Goal: Task Accomplishment & Management: Use online tool/utility

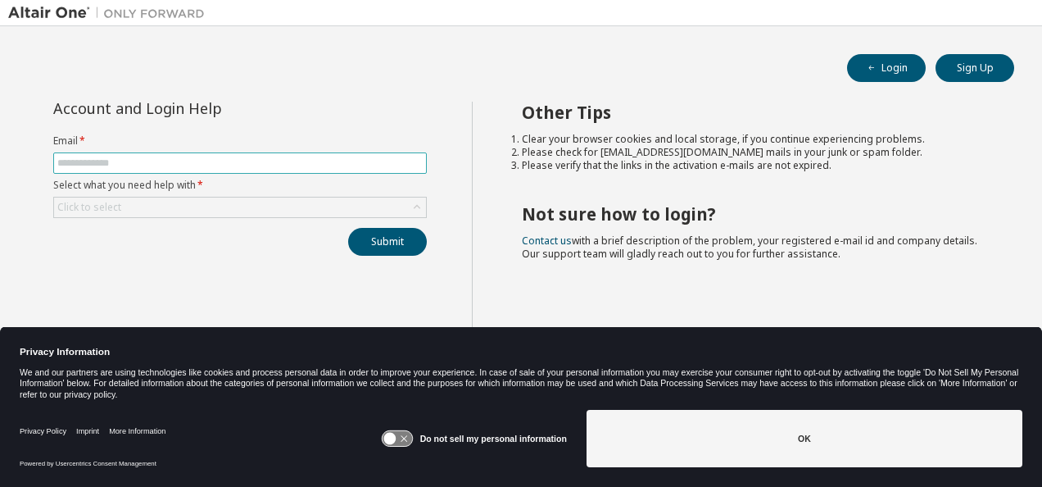
click at [288, 165] on input "text" at bounding box center [240, 163] width 366 height 13
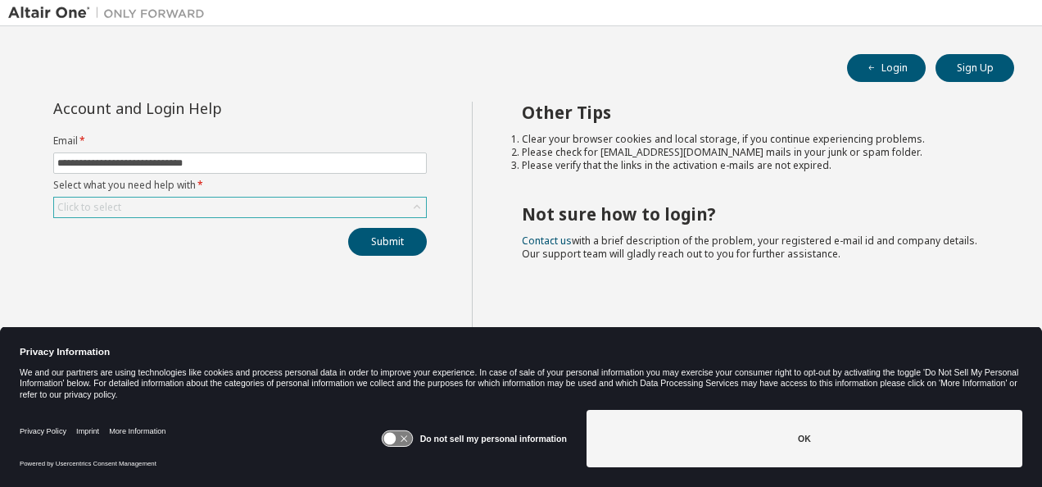
click at [212, 214] on div "Click to select" at bounding box center [240, 208] width 372 height 20
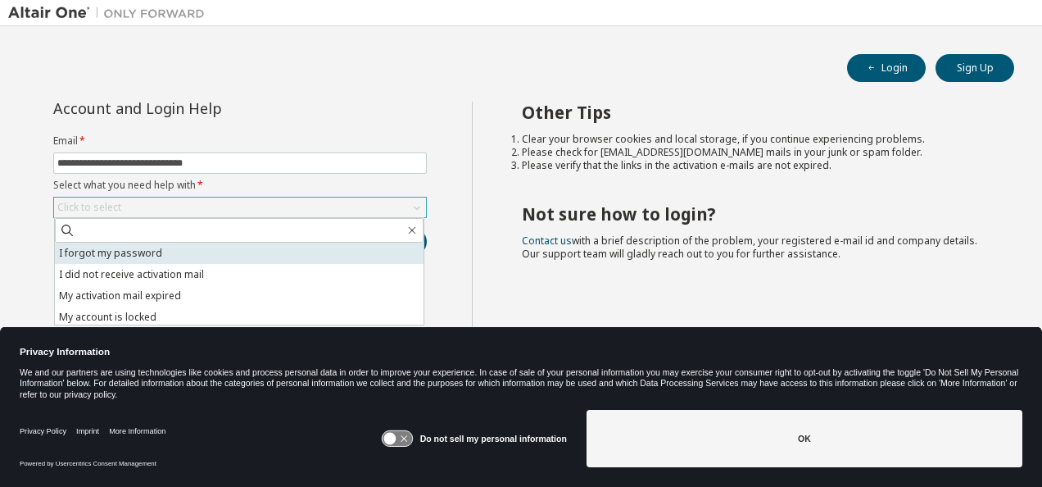
click at [168, 252] on li "I forgot my password" at bounding box center [239, 253] width 369 height 21
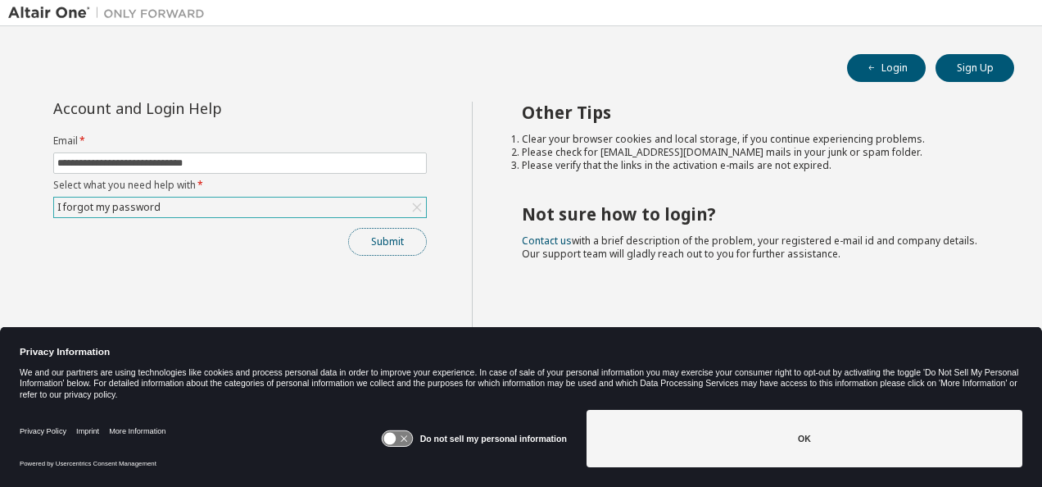
click at [366, 242] on button "Submit" at bounding box center [387, 242] width 79 height 28
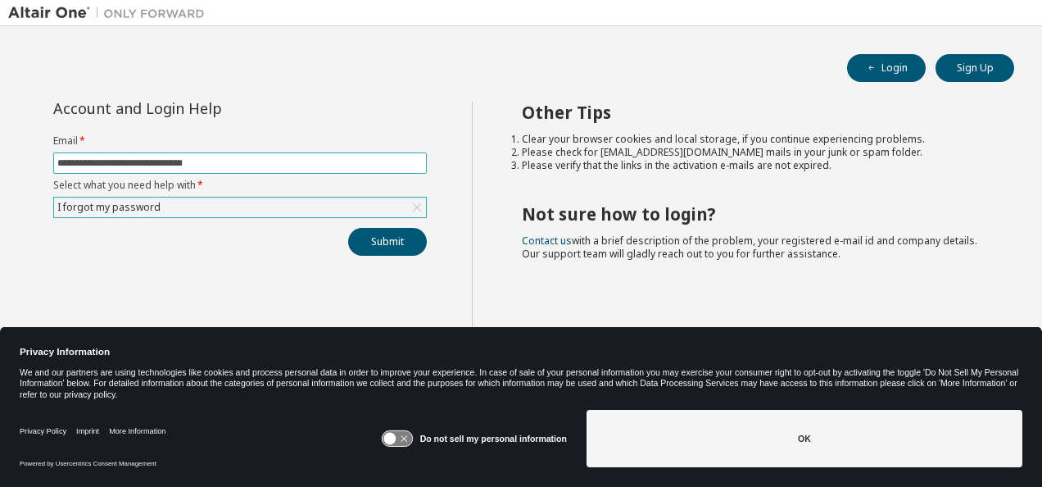
click at [121, 165] on input "**********" at bounding box center [240, 163] width 366 height 13
type input "**********"
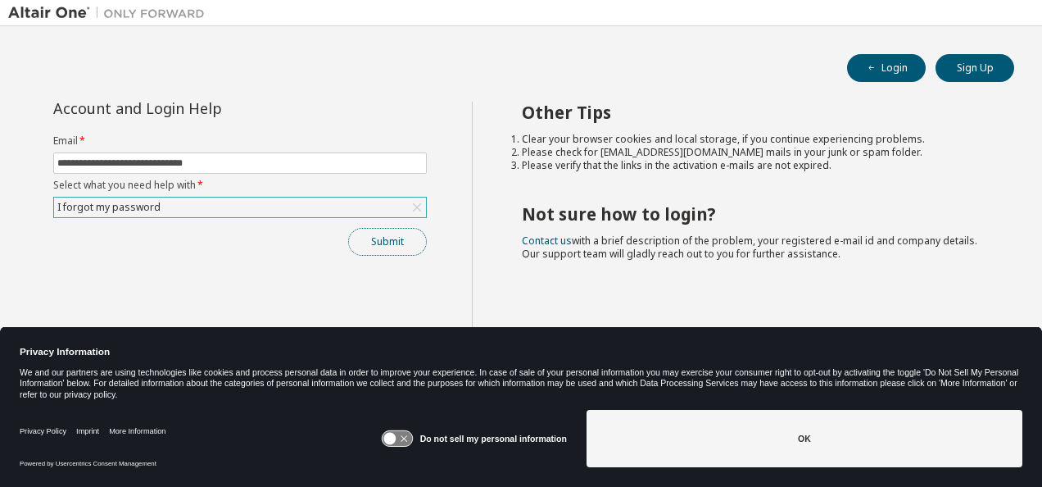
click at [363, 234] on button "Submit" at bounding box center [387, 242] width 79 height 28
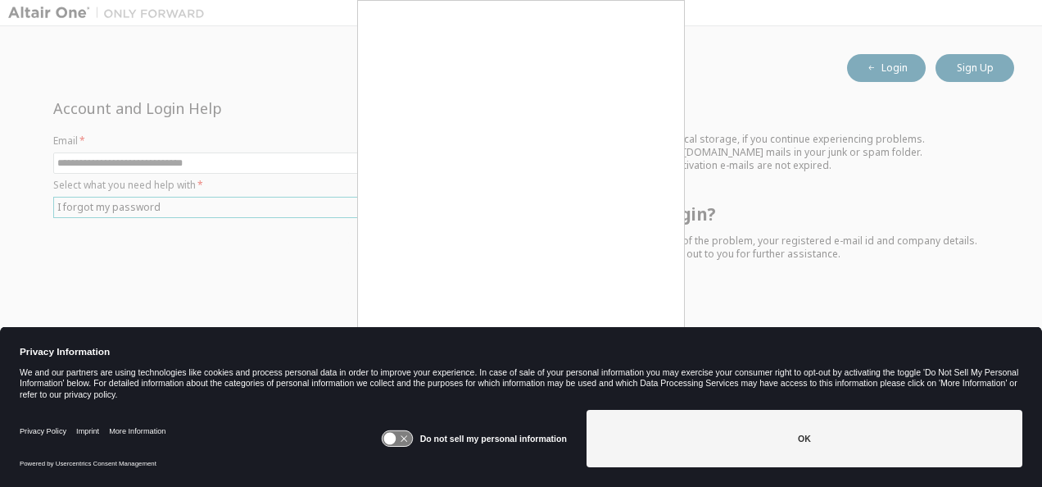
click at [412, 438] on icon at bounding box center [397, 439] width 30 height 16
click at [393, 438] on icon at bounding box center [397, 439] width 30 height 16
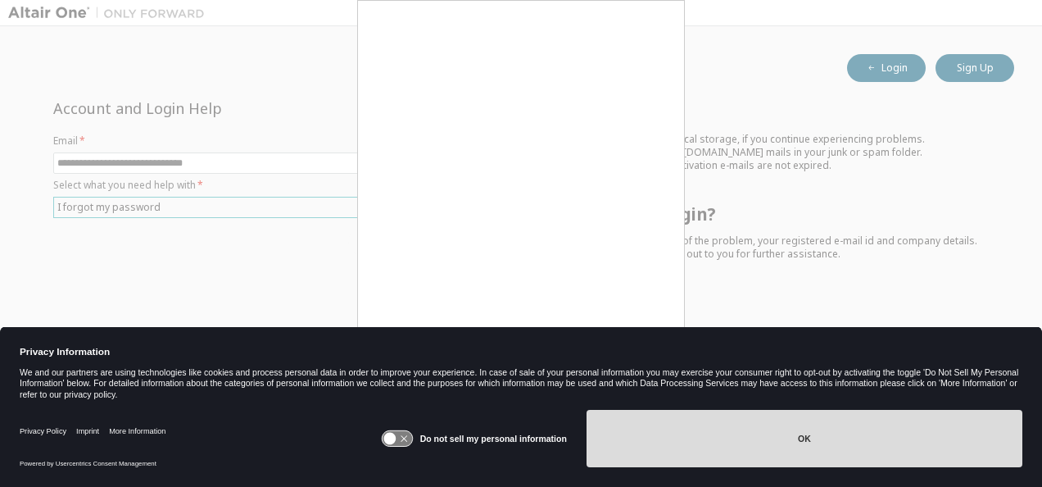
click at [747, 429] on button "OK" at bounding box center [805, 438] width 436 height 57
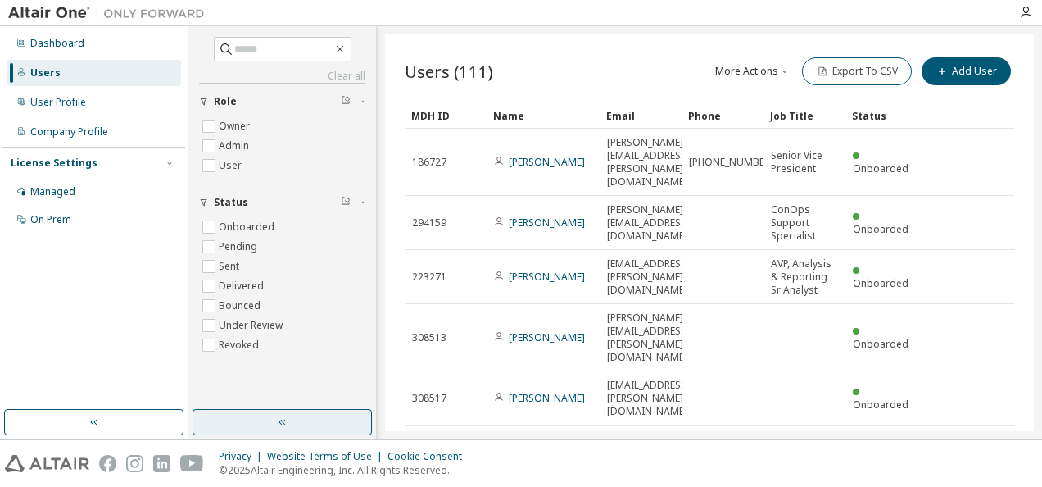
click at [249, 424] on button "button" at bounding box center [282, 422] width 179 height 26
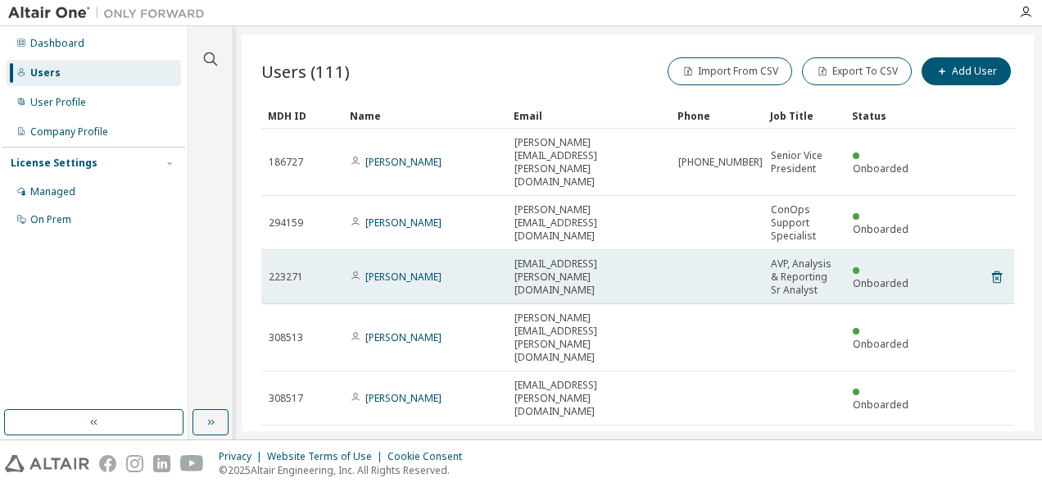
scroll to position [118, 0]
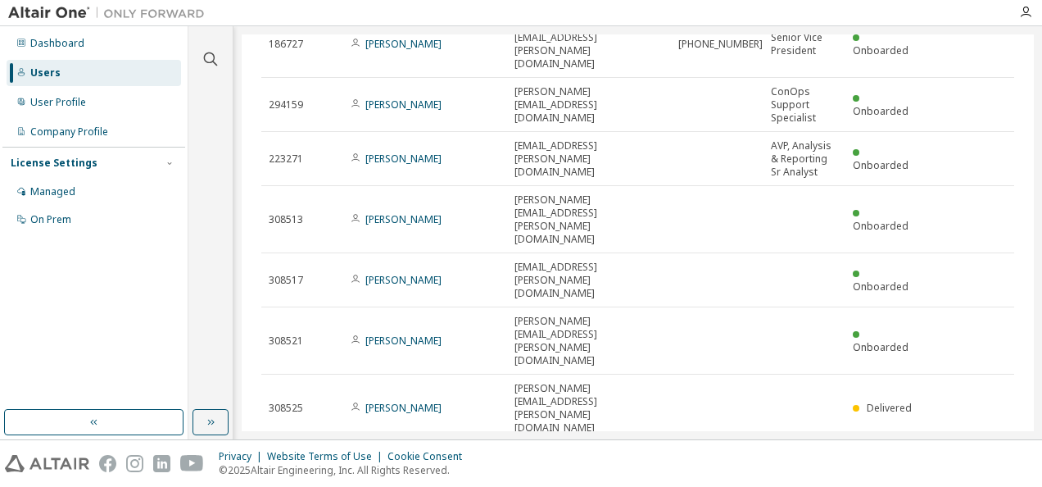
click at [741, 353] on div "100" at bounding box center [782, 355] width 131 height 20
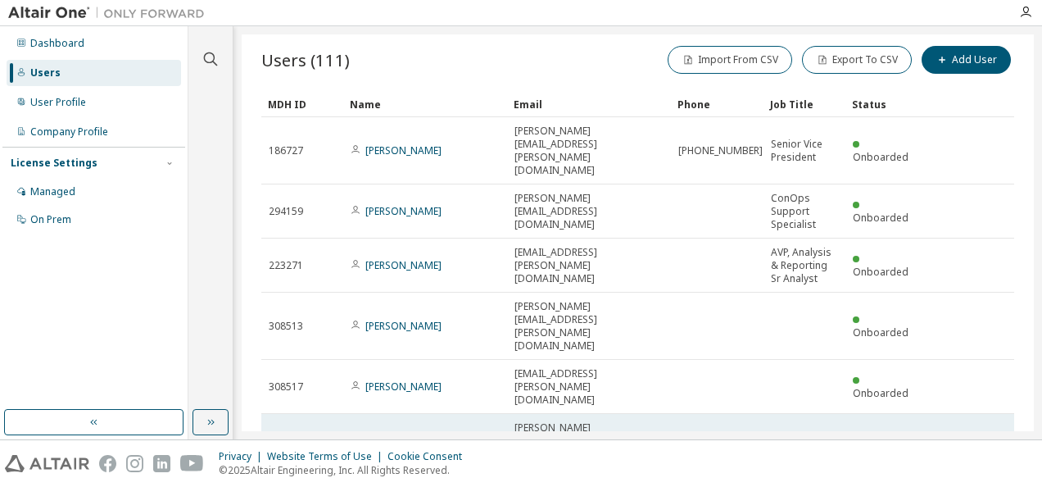
scroll to position [0, 0]
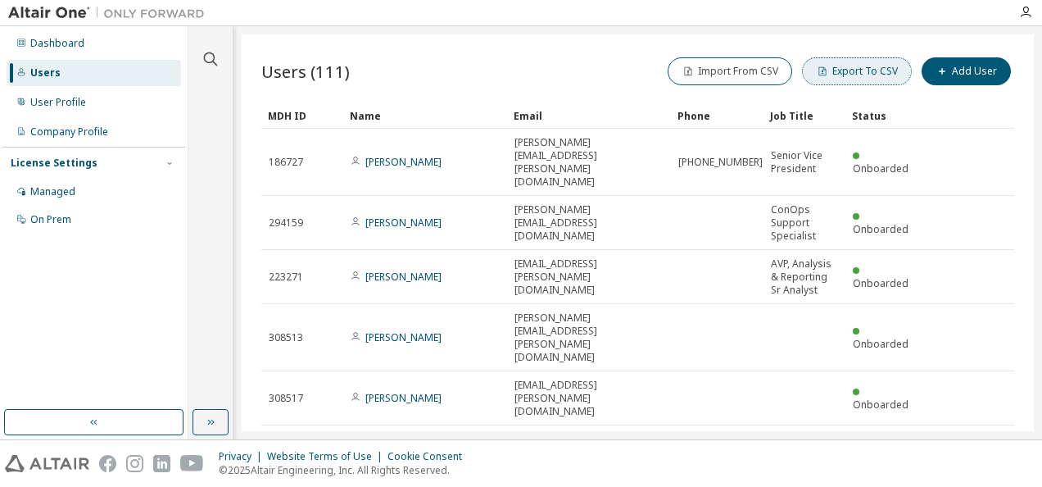
click at [846, 73] on button "Export To CSV" at bounding box center [857, 71] width 110 height 28
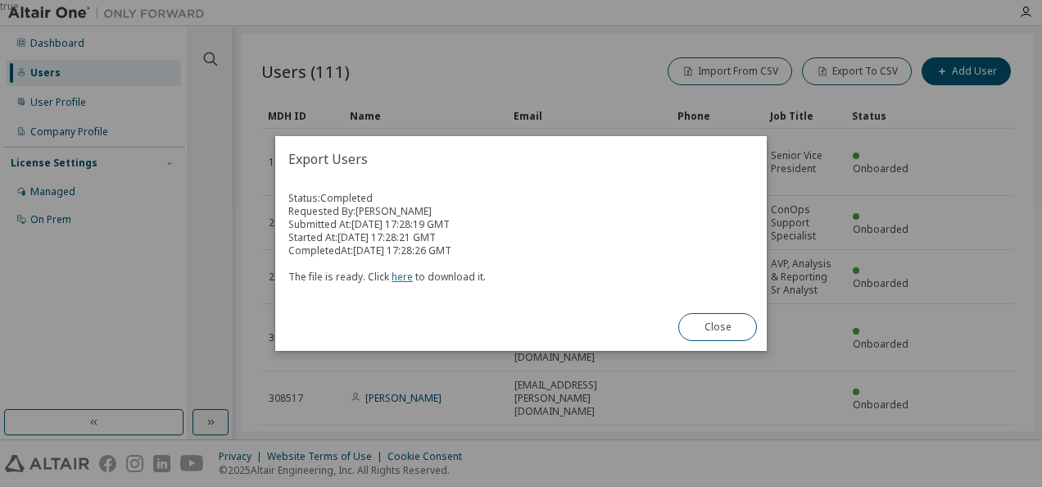
click at [399, 279] on link "here" at bounding box center [402, 277] width 21 height 14
click at [709, 324] on button "Close" at bounding box center [718, 327] width 79 height 28
